Goal: Task Accomplishment & Management: Complete application form

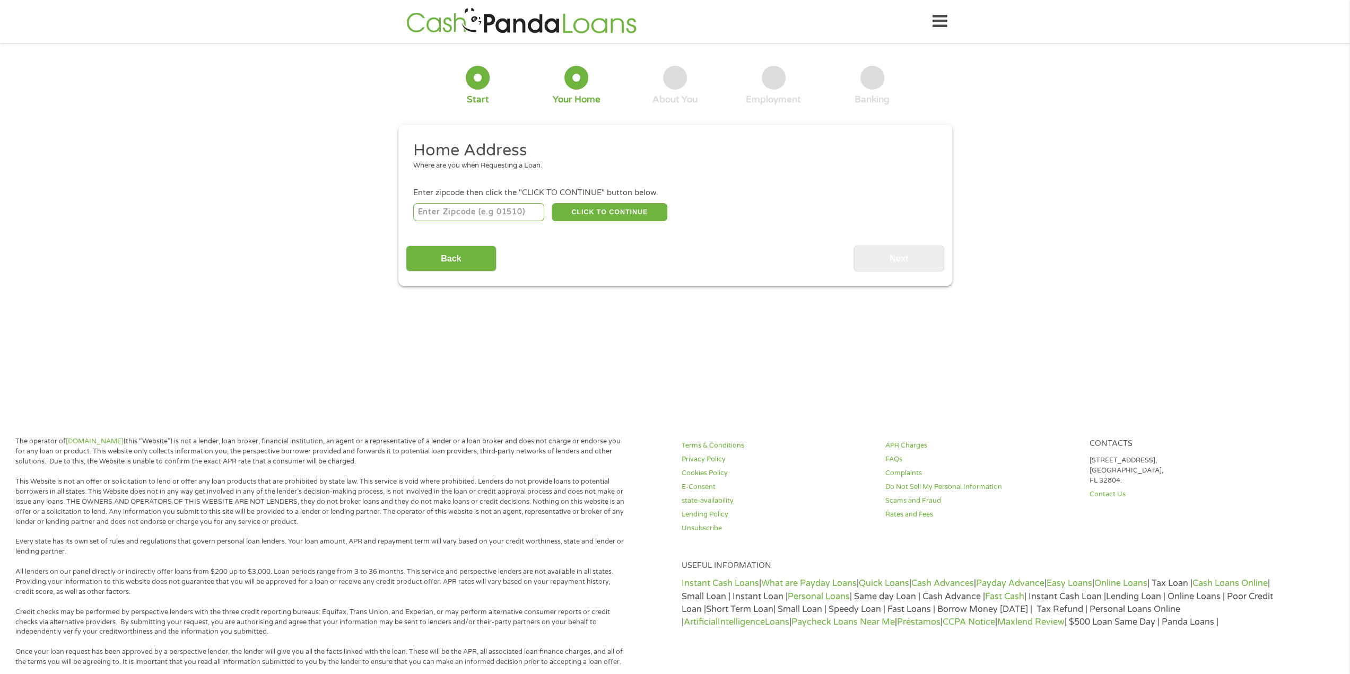
drag, startPoint x: 0, startPoint y: 0, endPoint x: 502, endPoint y: 216, distance: 546.5
click at [502, 216] on input "number" at bounding box center [478, 212] width 131 height 18
type input "77840"
select select "[US_STATE]"
click at [588, 216] on button "CLICK TO CONTINUE" at bounding box center [610, 212] width 116 height 18
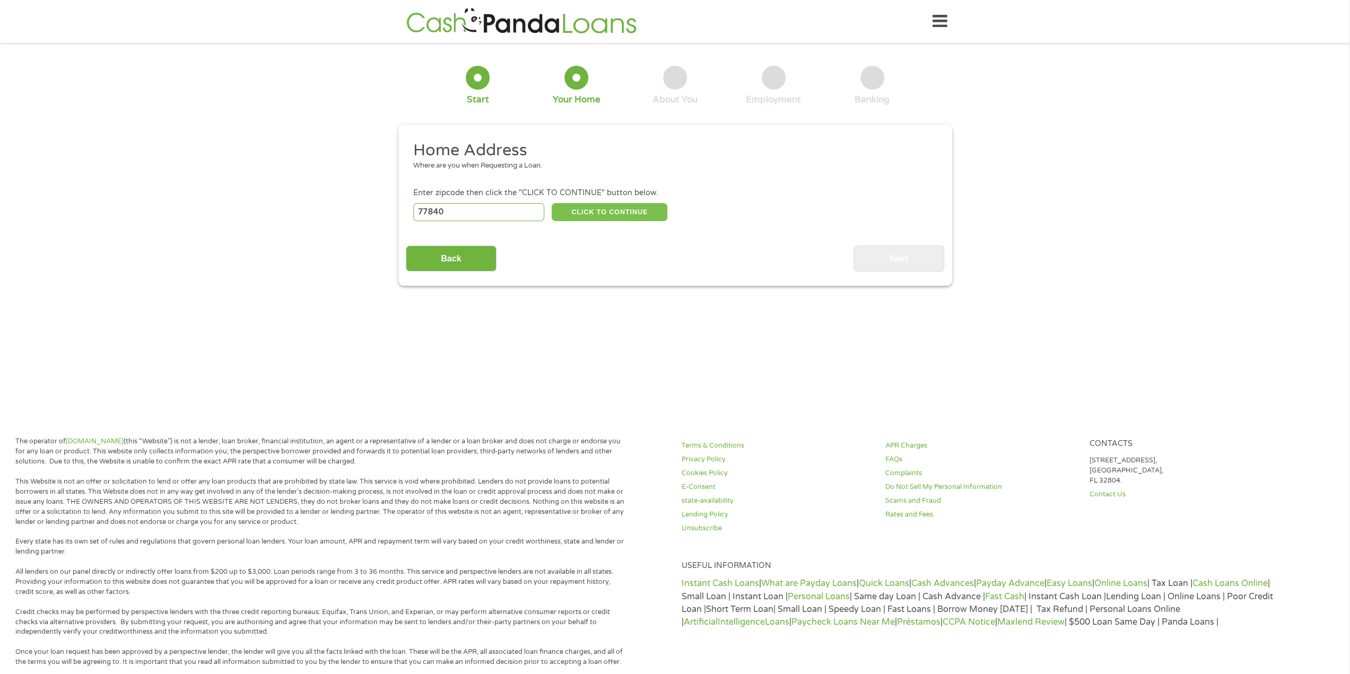
type input "77840"
type input "[GEOGRAPHIC_DATA]"
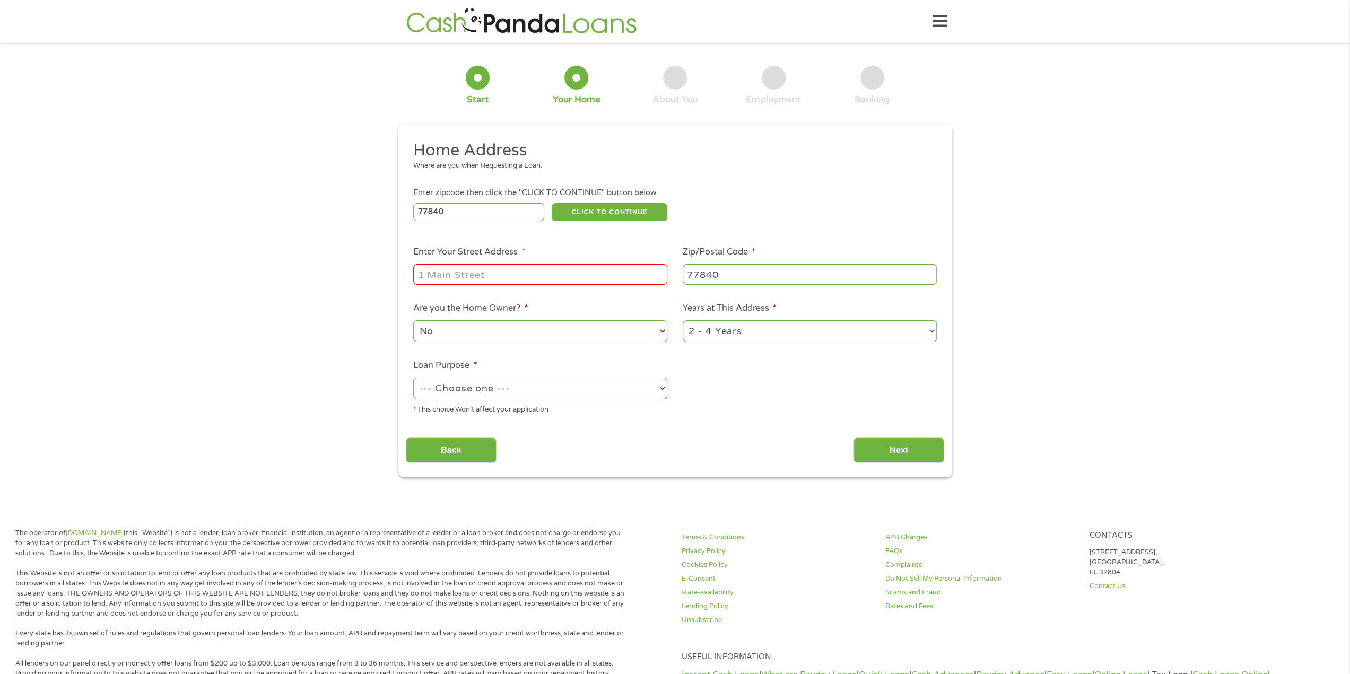
click at [555, 268] on input "Enter Your Street Address *" at bounding box center [540, 274] width 254 height 20
type input "[STREET_ADDRESS]"
click at [502, 323] on select "No Yes" at bounding box center [540, 331] width 254 height 22
click at [413, 321] on select "No Yes" at bounding box center [540, 331] width 254 height 22
click at [539, 388] on select "--- Choose one --- Pay Bills Debt Consolidation Home Improvement Major Purchase…" at bounding box center [540, 389] width 254 height 22
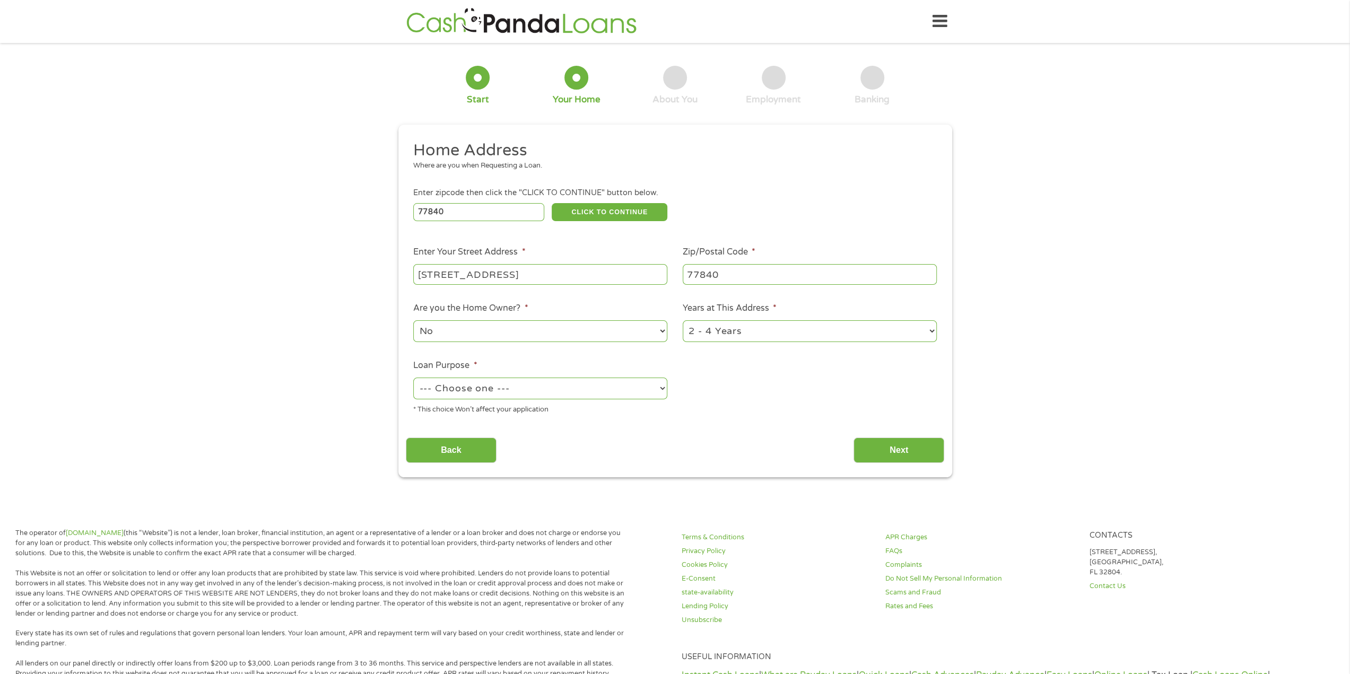
select select "paybills"
click at [413, 378] on select "--- Choose one --- Pay Bills Debt Consolidation Home Improvement Major Purchase…" at bounding box center [540, 389] width 254 height 22
click at [728, 331] on select "1 Year or less 1 - 2 Years 2 - 4 Years Over 4 Years" at bounding box center [810, 331] width 254 height 22
select select "24months"
click at [683, 321] on select "1 Year or less 1 - 2 Years 2 - 4 Years Over 4 Years" at bounding box center [810, 331] width 254 height 22
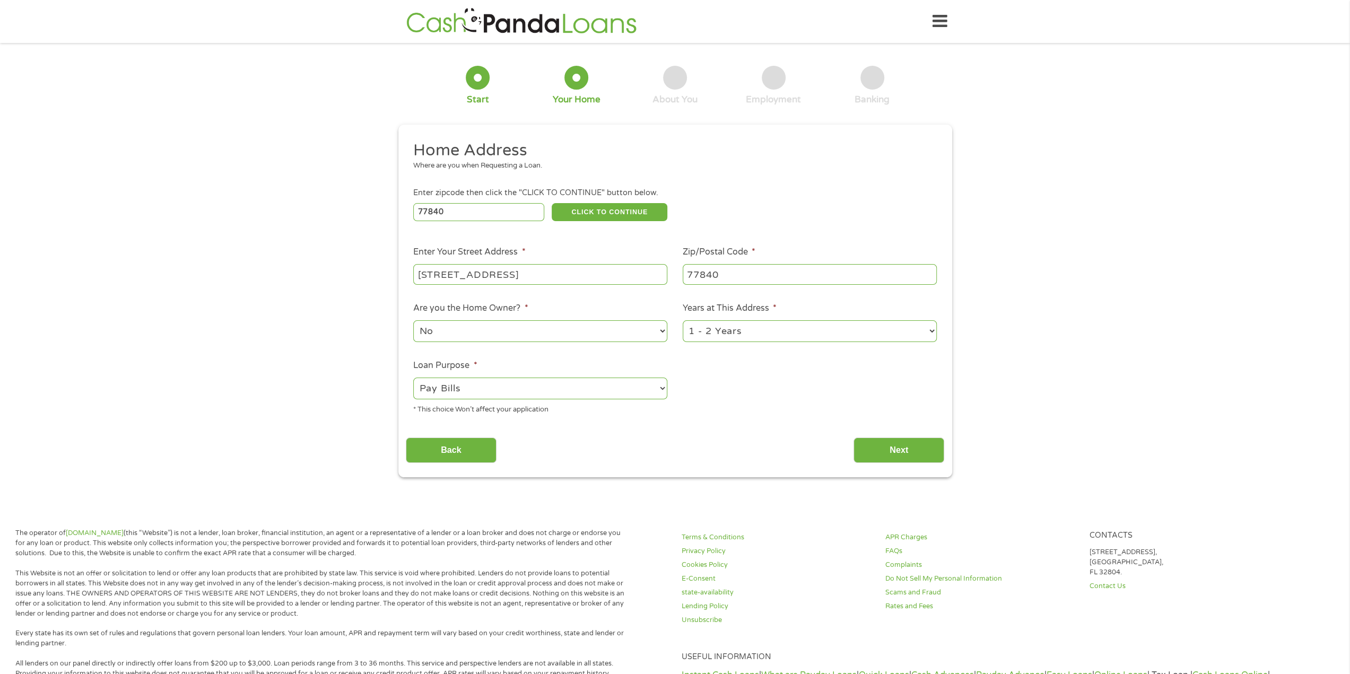
click at [726, 271] on input "77840" at bounding box center [810, 274] width 254 height 20
click at [888, 450] on input "Next" at bounding box center [899, 451] width 91 height 26
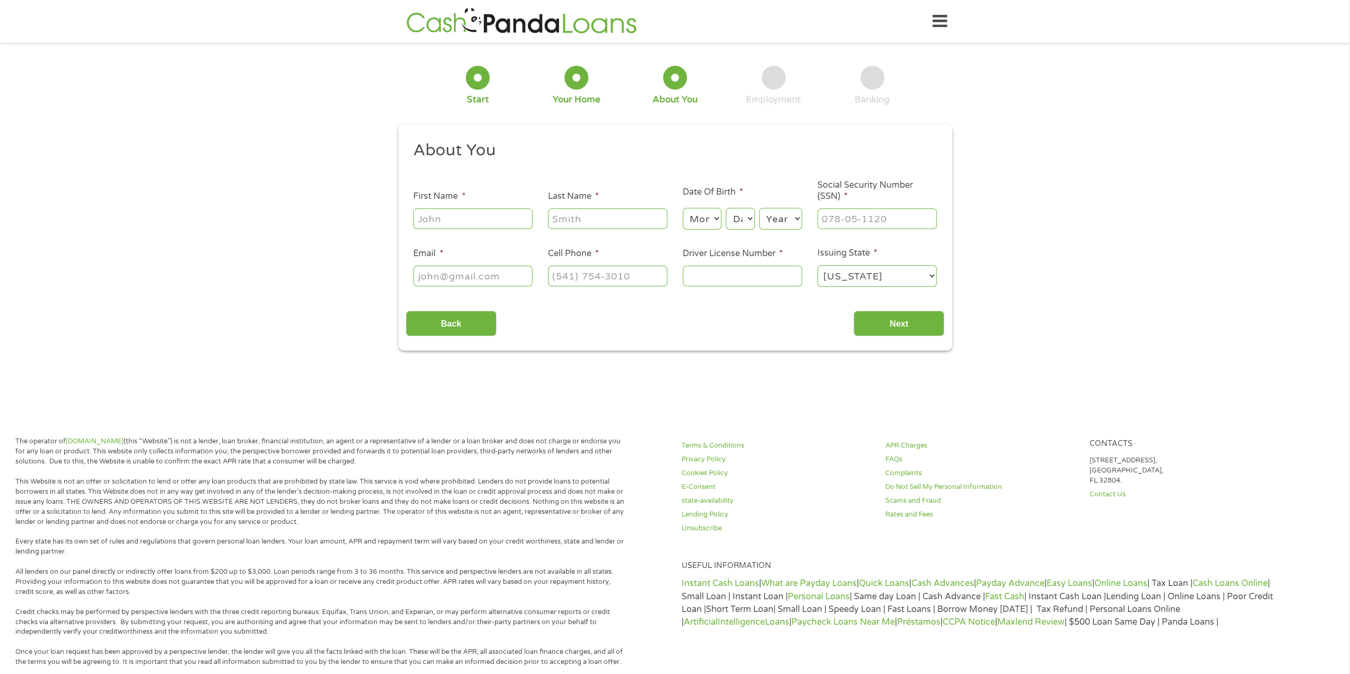
click at [466, 219] on input "First Name *" at bounding box center [472, 219] width 119 height 20
type input "[PERSON_NAME]"
type input "Imm"
type input "[EMAIL_ADDRESS][DOMAIN_NAME]"
type input "[PHONE_NUMBER]"
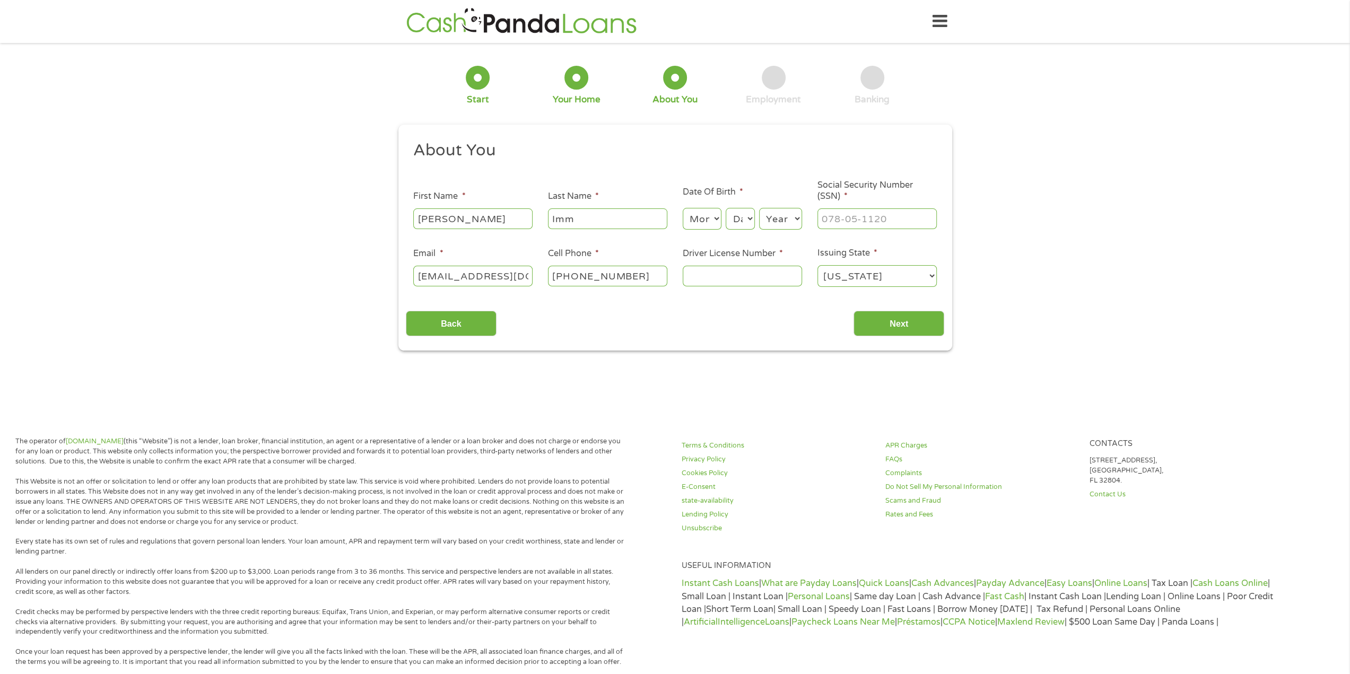
click at [696, 220] on select "Month 1 2 3 4 5 6 7 8 9 10 11 12" at bounding box center [702, 219] width 39 height 22
select select "5"
click at [683, 209] on select "Month 1 2 3 4 5 6 7 8 9 10 11 12" at bounding box center [702, 219] width 39 height 22
click at [738, 223] on select "Day 1 2 3 4 5 6 7 8 9 10 11 12 13 14 15 16 17 18 19 20 21 22 23 24 25 26 27 28 …" at bounding box center [740, 219] width 29 height 22
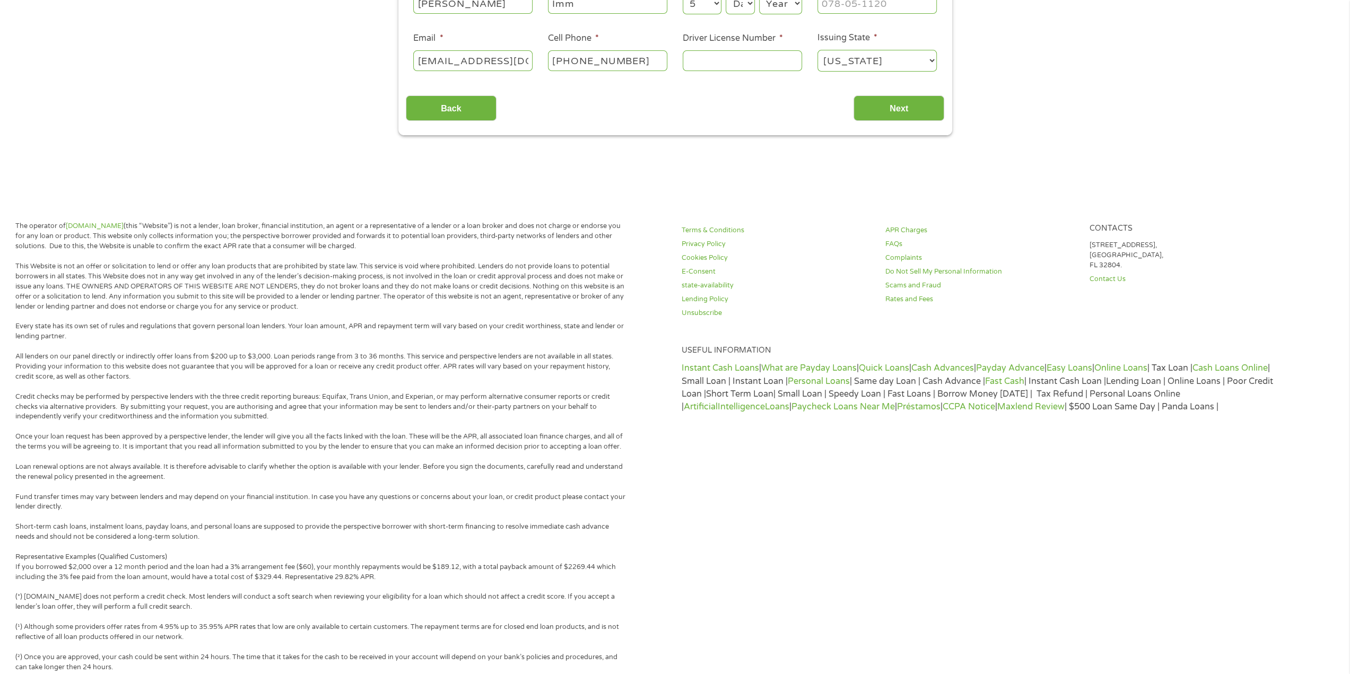
scroll to position [159, 0]
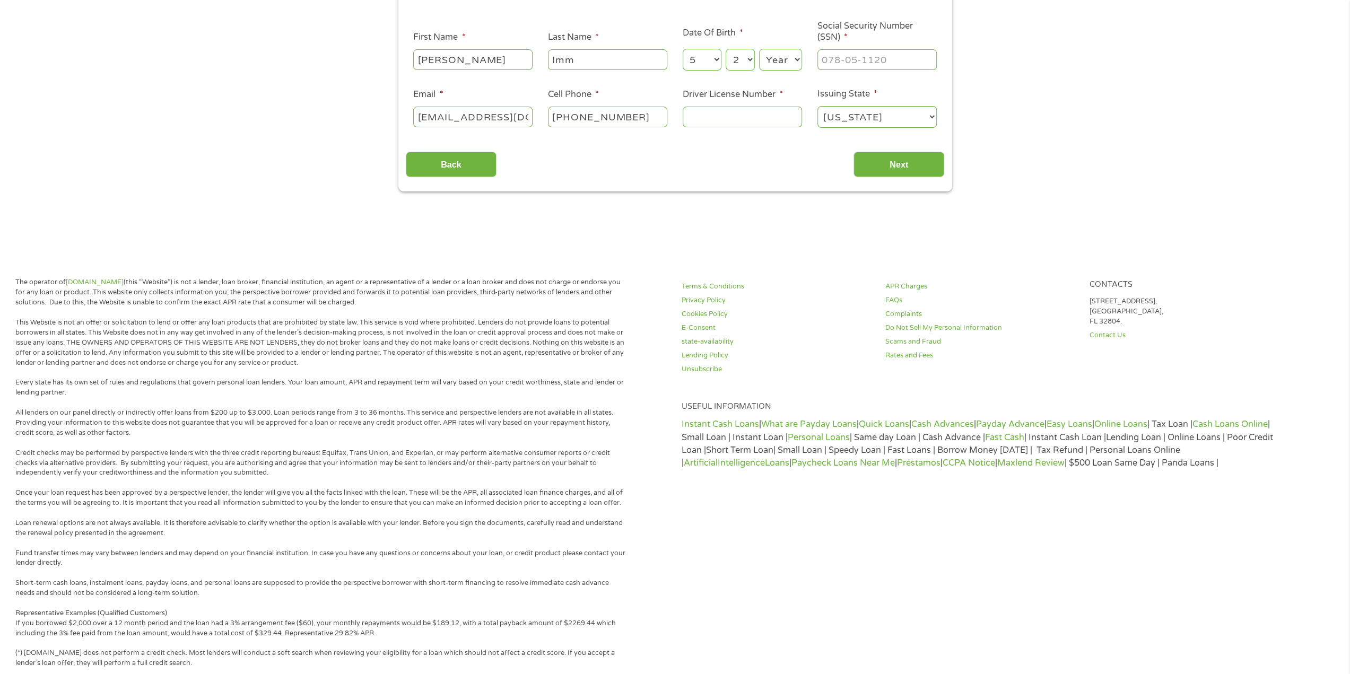
select select "27"
select select "1991"
type input "427-71-6455"
type input "45312153"
click at [889, 161] on input "Next" at bounding box center [899, 165] width 91 height 26
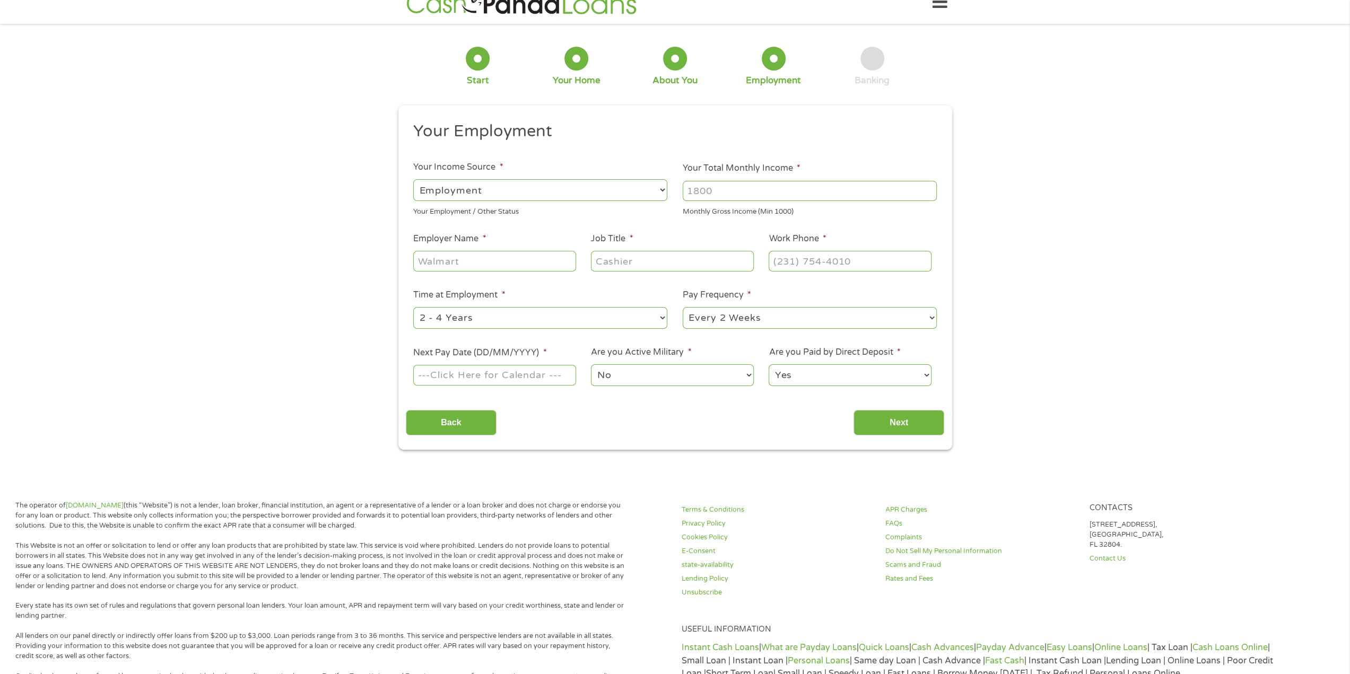
scroll to position [0, 0]
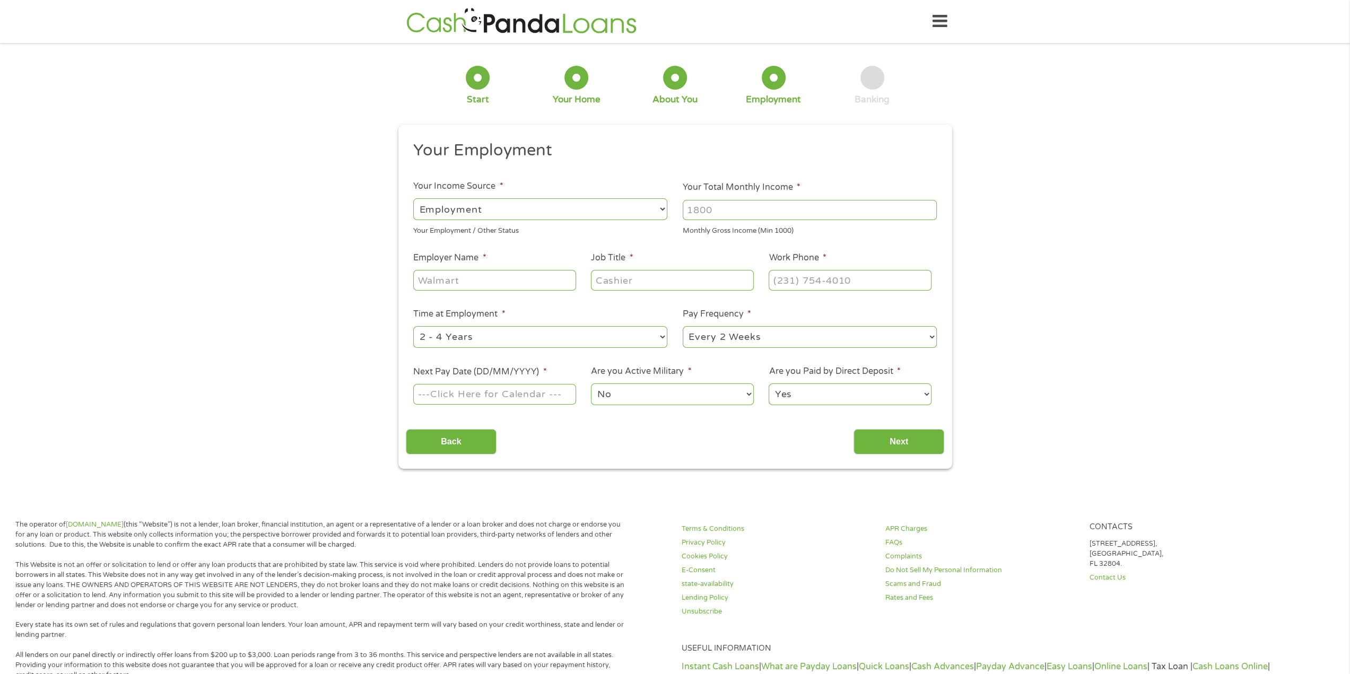
click at [749, 217] on input "Your Total Monthly Income *" at bounding box center [810, 210] width 254 height 20
type input "2"
type input "3500"
click at [490, 287] on input "Employer Name *" at bounding box center [494, 280] width 162 height 20
type input "UBER"
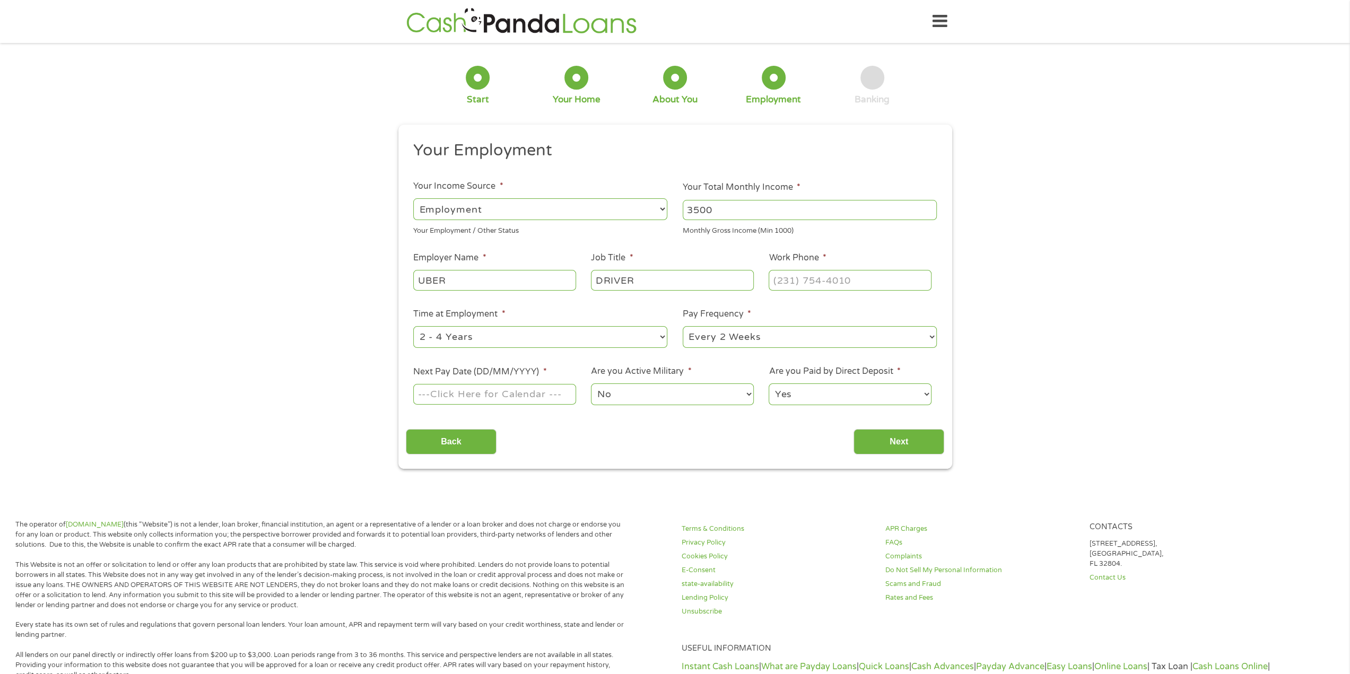
type input "DRIVER"
type input "[PHONE_NUMBER]"
select select "60months"
select select "weekly"
type input "[DATE]"
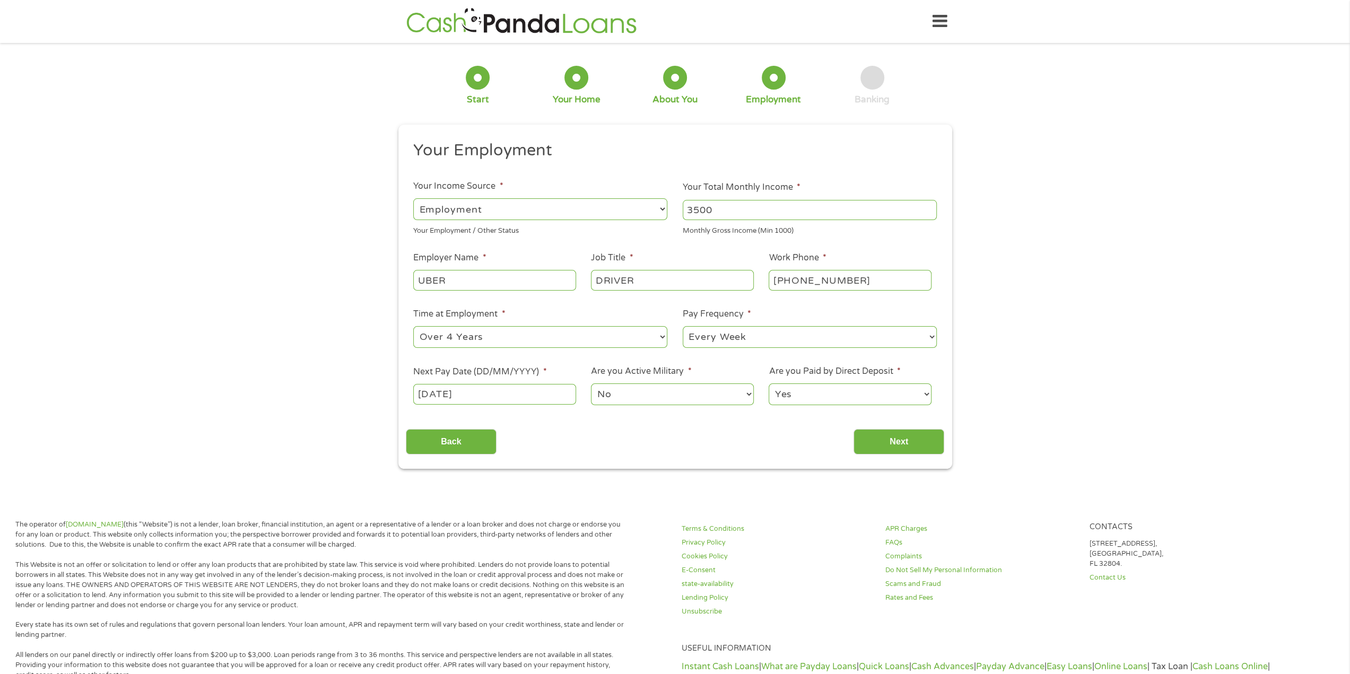
click at [627, 394] on select "No Yes" at bounding box center [672, 395] width 162 height 22
click at [591, 384] on select "No Yes" at bounding box center [672, 395] width 162 height 22
click at [885, 446] on input "Next" at bounding box center [899, 442] width 91 height 26
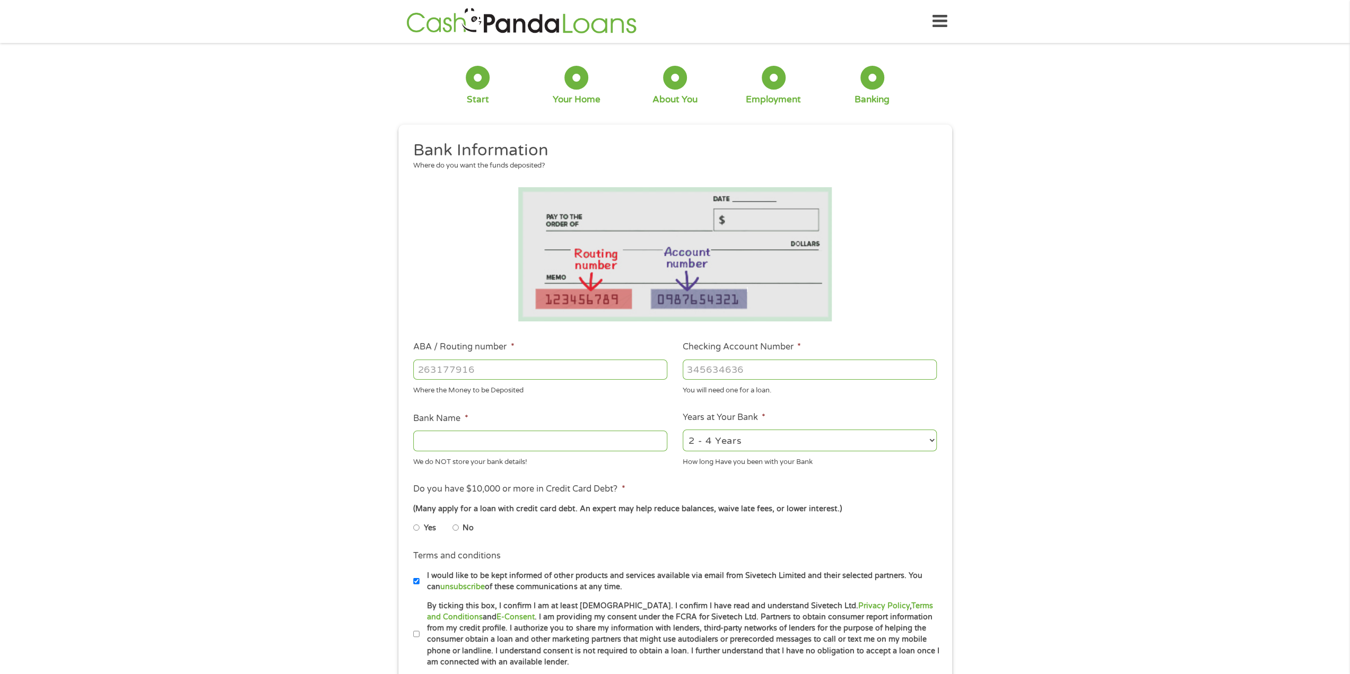
click at [550, 366] on input "ABA / Routing number *" at bounding box center [540, 370] width 254 height 20
type input "111000025"
type input "BANK OF AMERICA NA"
type input "111000025"
type input "488085168437"
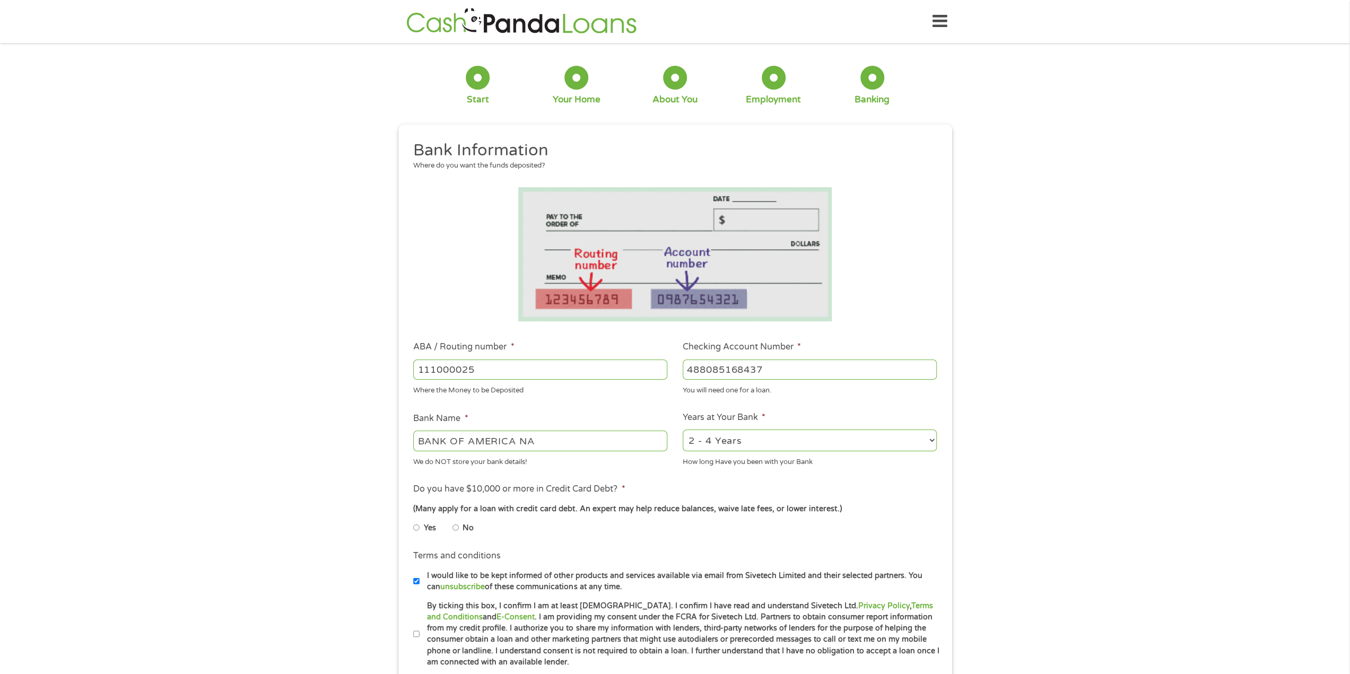
click at [727, 444] on select "2 - 4 Years 6 - 12 Months 1 - 2 Years Over 4 Years" at bounding box center [810, 441] width 254 height 22
select select "60months"
click at [683, 430] on select "2 - 4 Years 6 - 12 Months 1 - 2 Years Over 4 Years" at bounding box center [810, 441] width 254 height 22
click at [455, 526] on input "No" at bounding box center [456, 527] width 6 height 17
radio input "true"
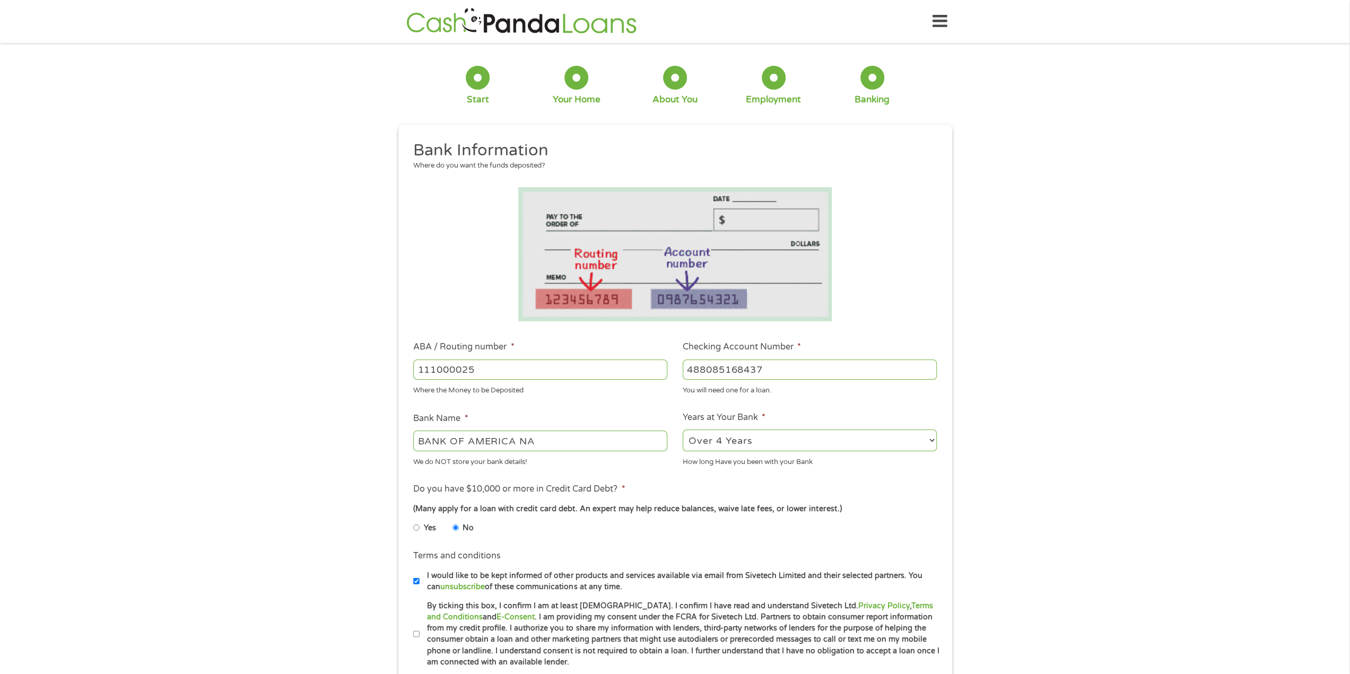
click at [582, 523] on ul "Yes No" at bounding box center [539, 530] width 253 height 24
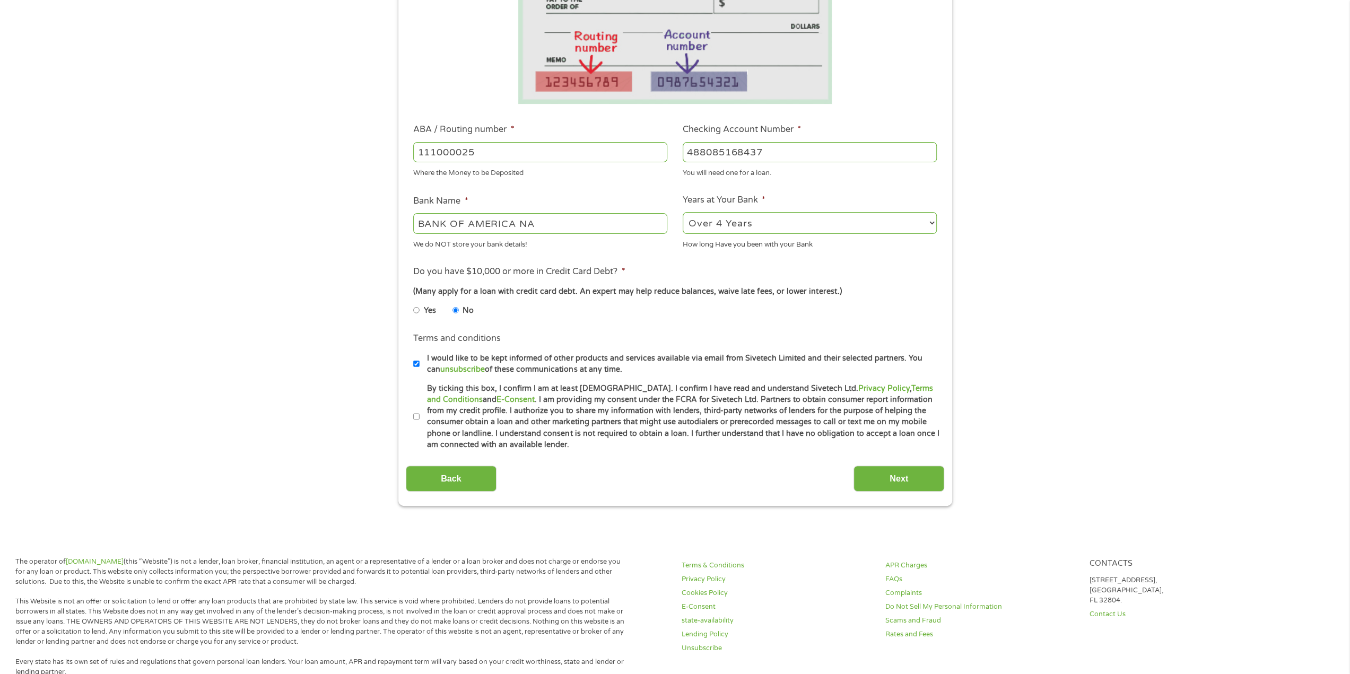
scroll to position [265, 0]
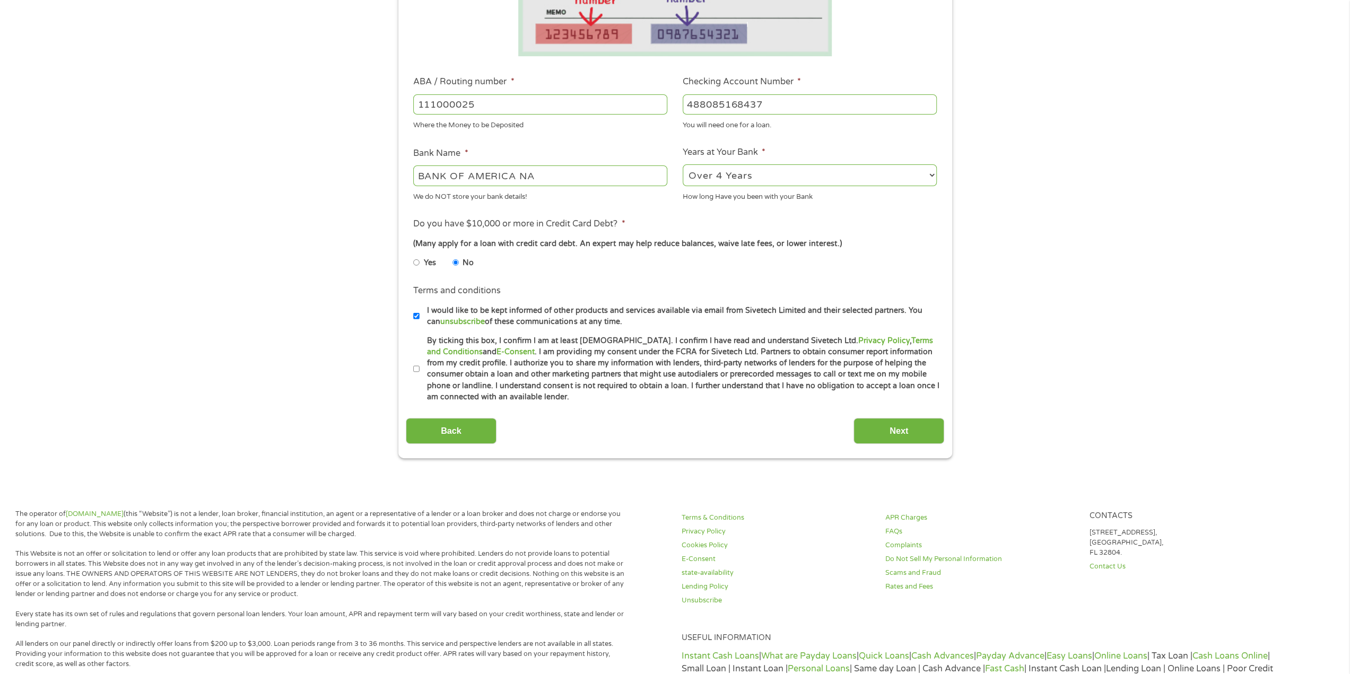
click at [415, 314] on input "I would like to be kept informed of other products and services available via e…" at bounding box center [416, 316] width 6 height 17
checkbox input "false"
click at [414, 368] on input "By ticking this box, I confirm I am at least [DEMOGRAPHIC_DATA]. I confirm I ha…" at bounding box center [416, 369] width 6 height 17
checkbox input "true"
click at [924, 428] on input "Next" at bounding box center [899, 431] width 91 height 26
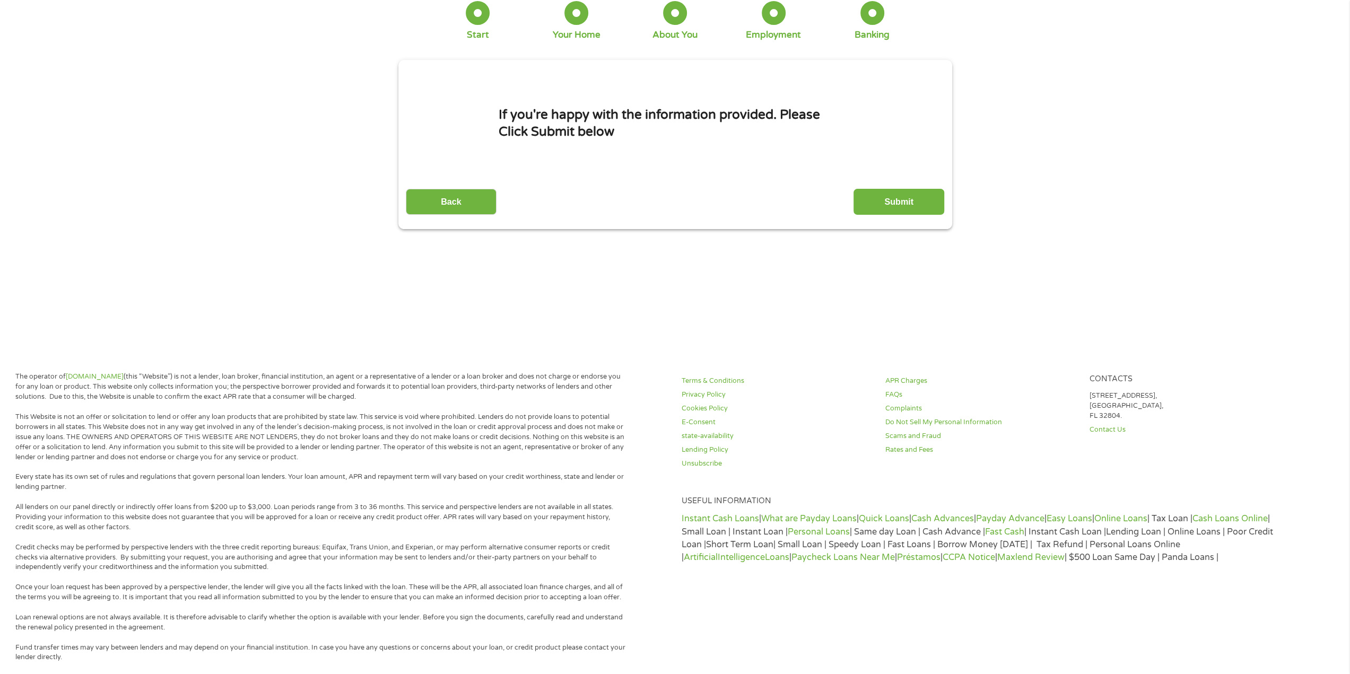
scroll to position [0, 0]
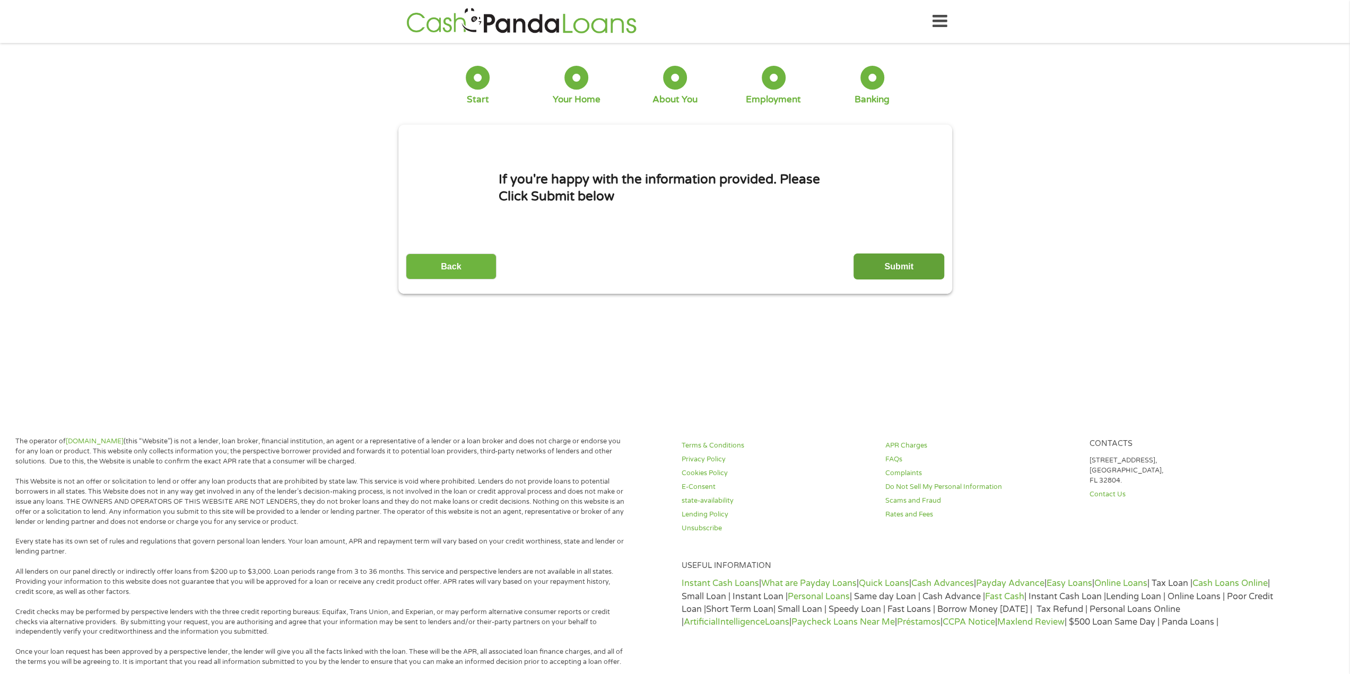
click at [887, 268] on input "Submit" at bounding box center [899, 267] width 91 height 26
